Goal: Transaction & Acquisition: Purchase product/service

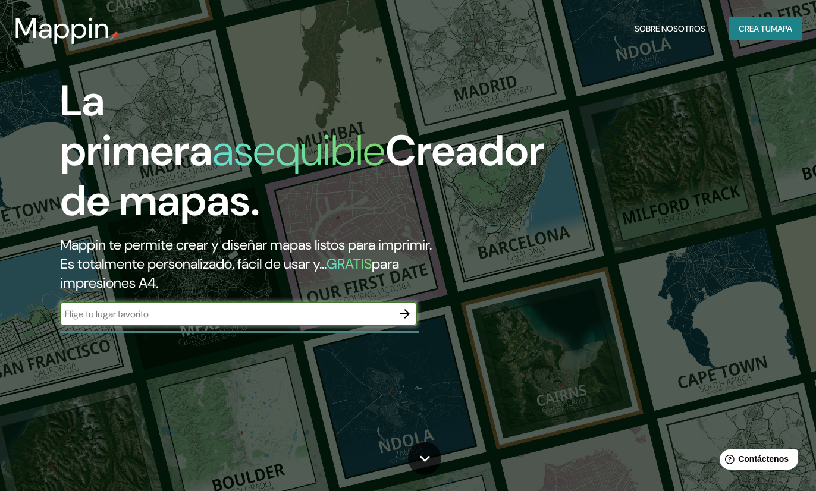
click at [208, 309] on input "text" at bounding box center [226, 314] width 333 height 14
type input "[GEOGRAPHIC_DATA]"
click at [401, 319] on icon "button" at bounding box center [405, 314] width 14 height 14
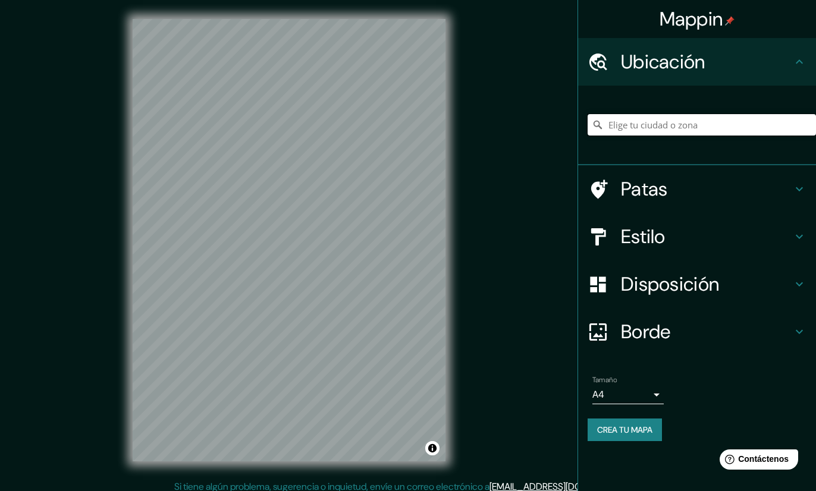
click at [697, 116] on input "Elige tu ciudad o zona" at bounding box center [702, 124] width 228 height 21
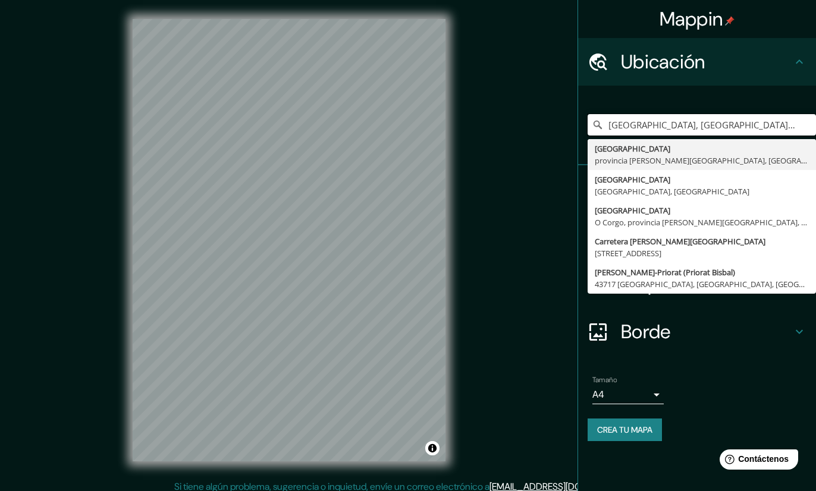
scroll to position [8, 0]
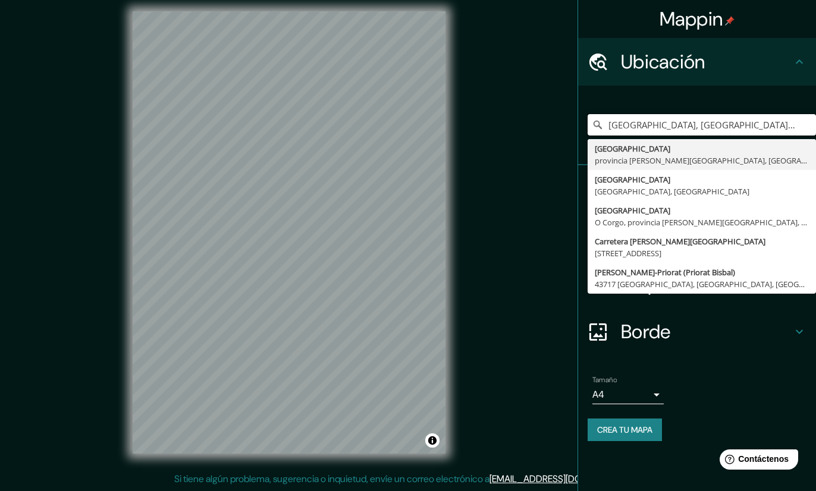
type input "[GEOGRAPHIC_DATA], [GEOGRAPHIC_DATA][PERSON_NAME], [GEOGRAPHIC_DATA]"
click at [799, 337] on icon at bounding box center [799, 332] width 14 height 14
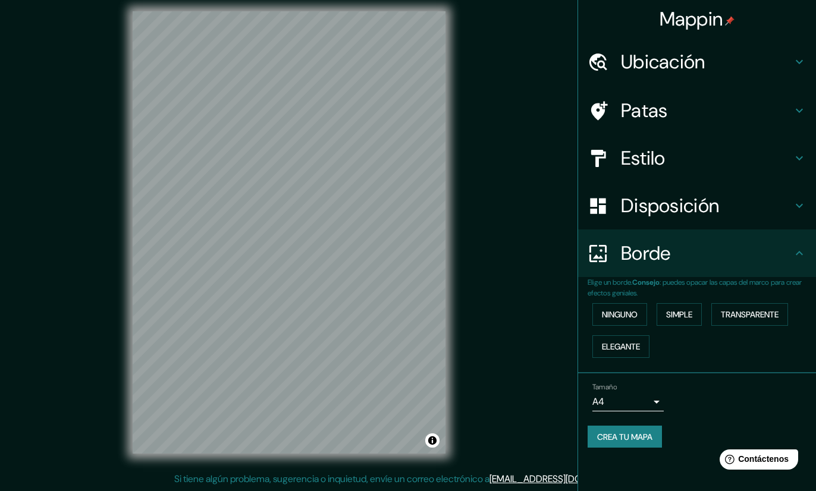
click at [675, 200] on font "Disposición" at bounding box center [670, 205] width 98 height 25
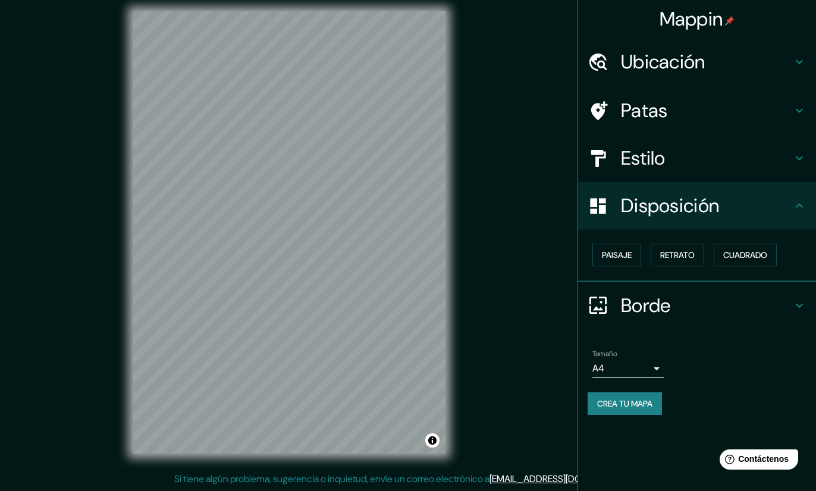
click at [686, 166] on h4 "Estilo" at bounding box center [706, 158] width 171 height 24
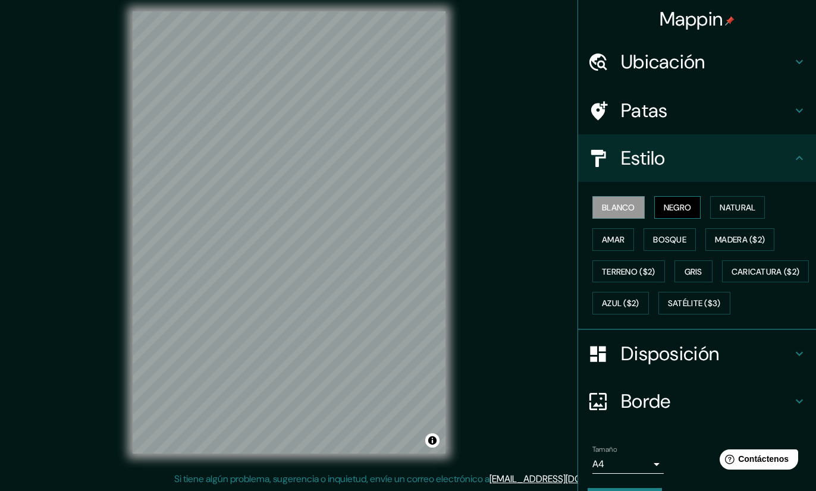
click at [654, 208] on button "Negro" at bounding box center [677, 207] width 47 height 23
click at [726, 209] on font "Natural" at bounding box center [738, 207] width 36 height 11
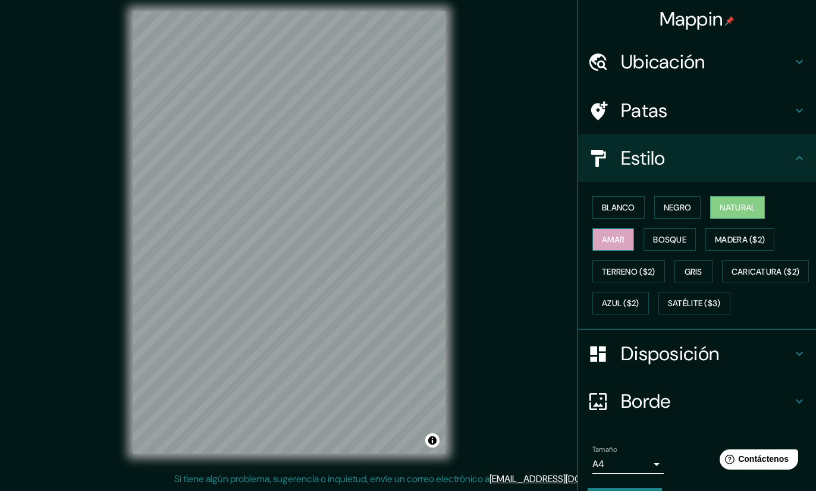
click at [610, 240] on font "Amar" at bounding box center [613, 239] width 23 height 11
click at [687, 234] on button "Bosque" at bounding box center [669, 239] width 52 height 23
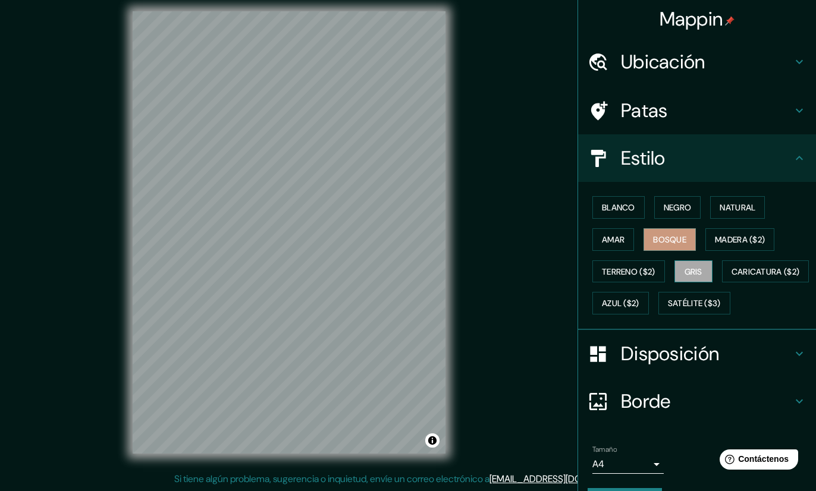
click at [704, 266] on button "Gris" at bounding box center [693, 271] width 38 height 23
click at [645, 414] on font "Borde" at bounding box center [646, 401] width 50 height 25
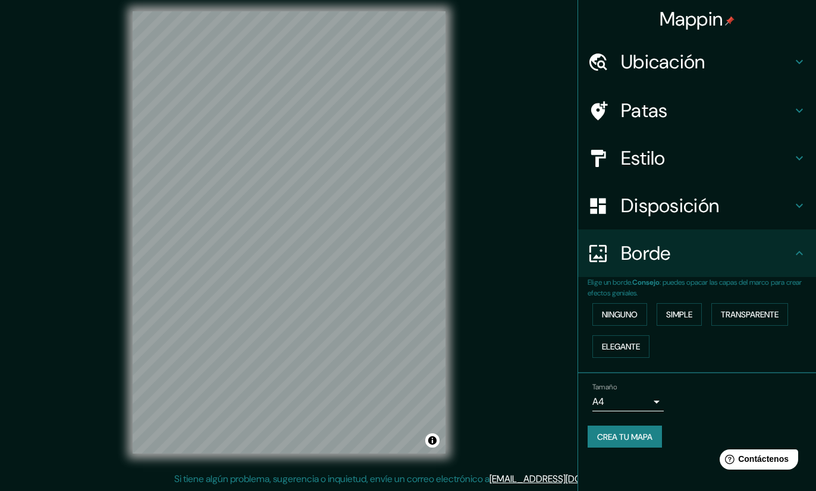
click at [726, 217] on div "Disposición" at bounding box center [697, 206] width 238 height 48
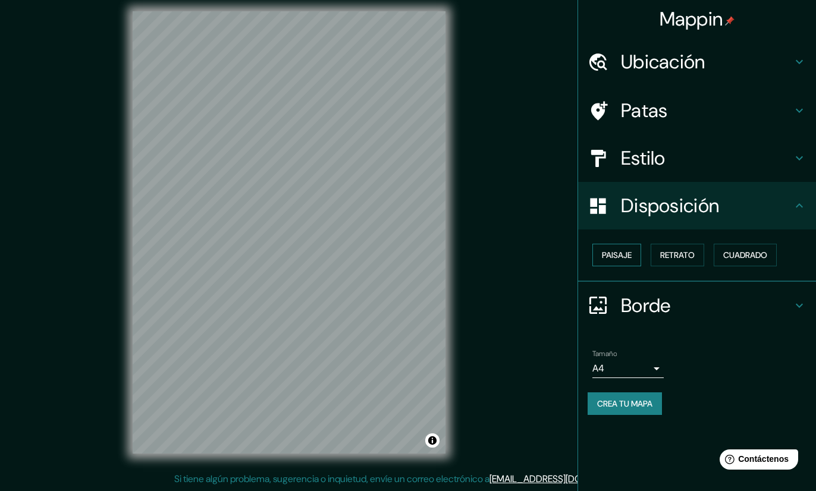
click at [617, 255] on font "Paisaje" at bounding box center [617, 255] width 30 height 11
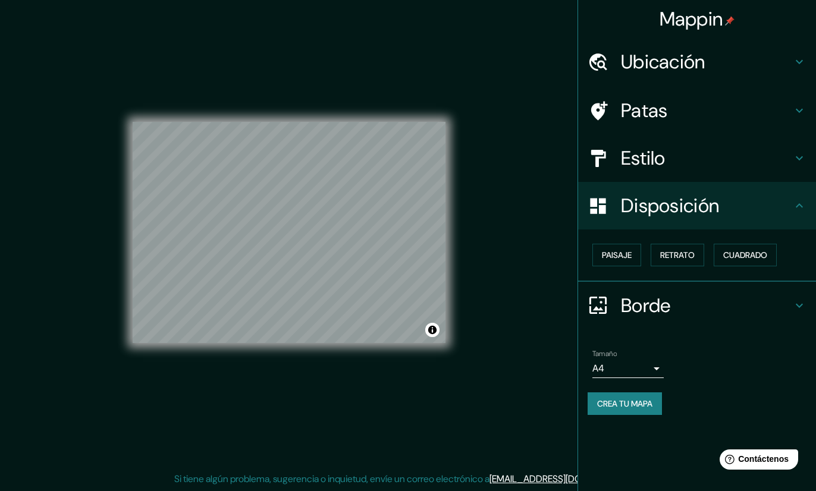
click at [395, 335] on div "© Mapbox © OpenStreetMap Improve this map" at bounding box center [289, 232] width 351 height 480
click at [745, 247] on font "Cuadrado" at bounding box center [745, 254] width 44 height 15
